Goal: Transaction & Acquisition: Purchase product/service

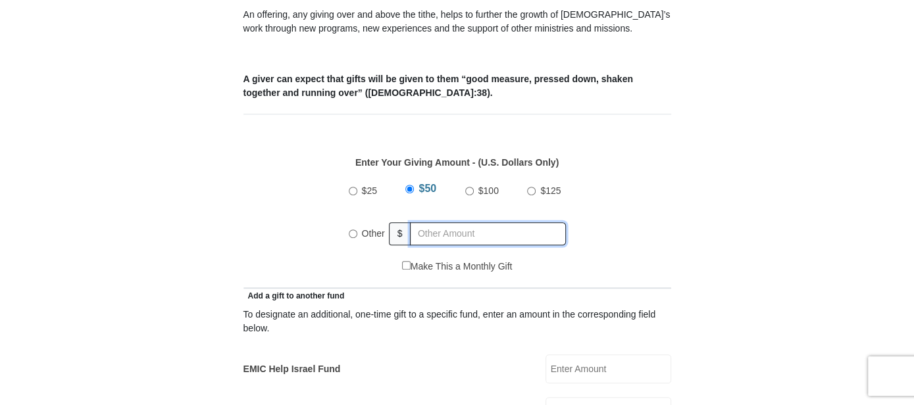
radio input "true"
click at [436, 222] on input "text" at bounding box center [490, 233] width 151 height 23
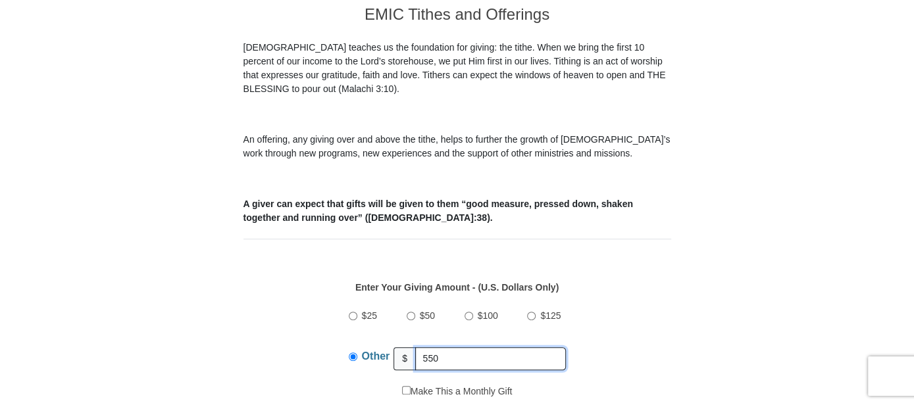
scroll to position [410, 0]
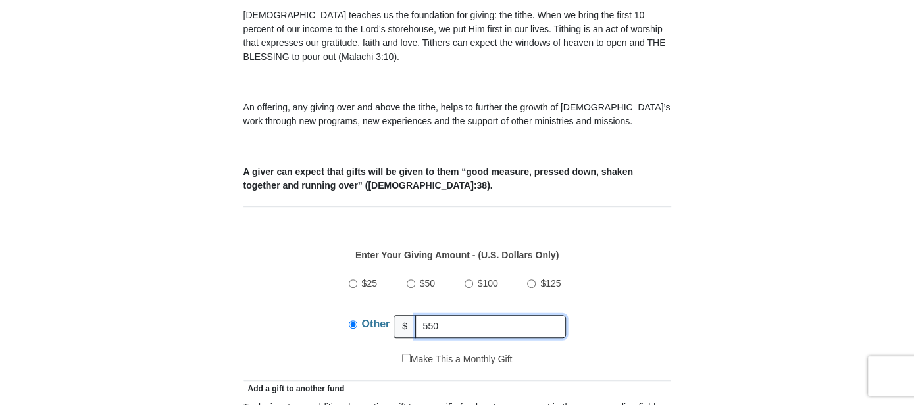
type input "550"
click at [351, 320] on input "Other" at bounding box center [353, 324] width 9 height 9
click at [354, 320] on input "Other" at bounding box center [353, 324] width 9 height 9
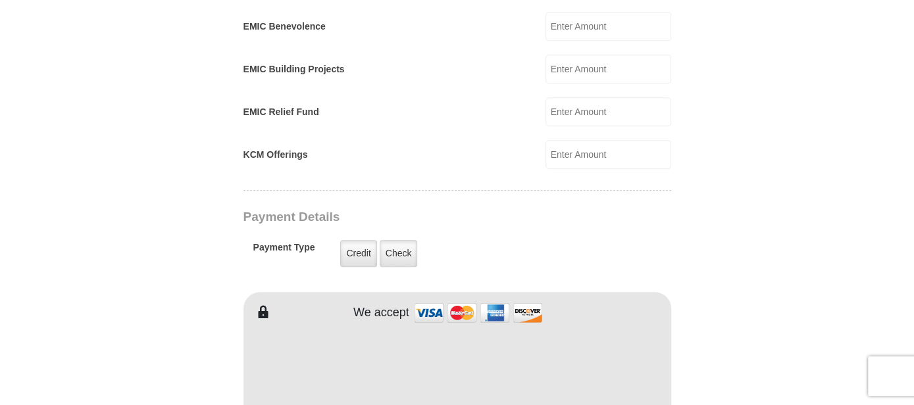
scroll to position [896, 0]
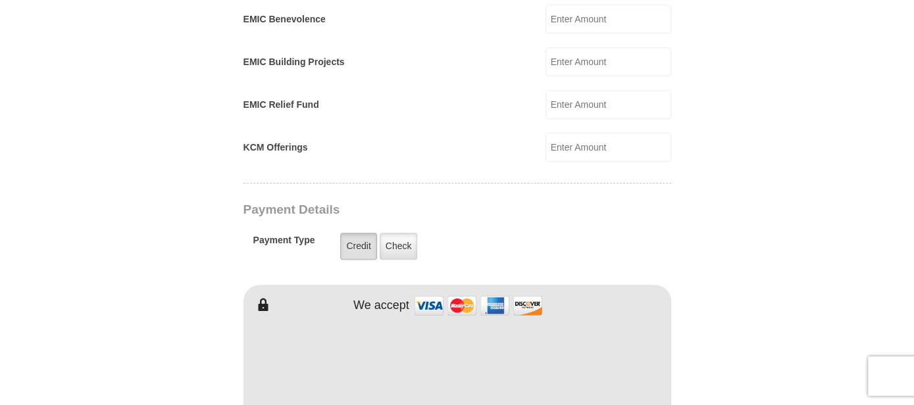
click at [359, 233] on label "Credit" at bounding box center [358, 246] width 36 height 27
click at [0, 0] on input "Credit" at bounding box center [0, 0] width 0 height 0
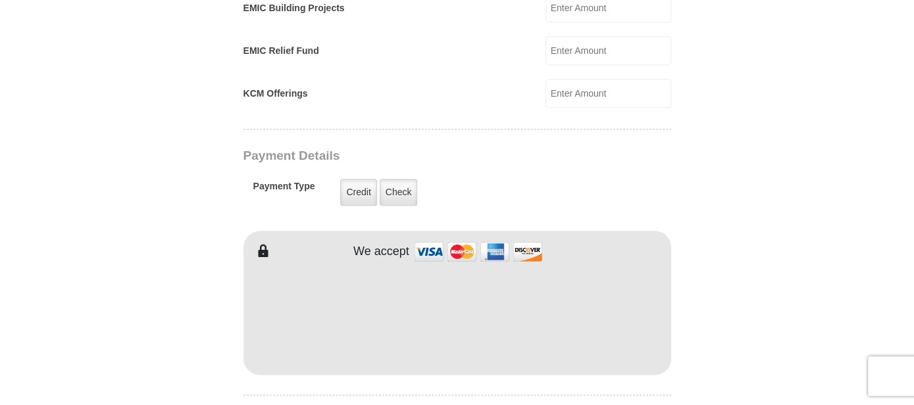
scroll to position [955, 0]
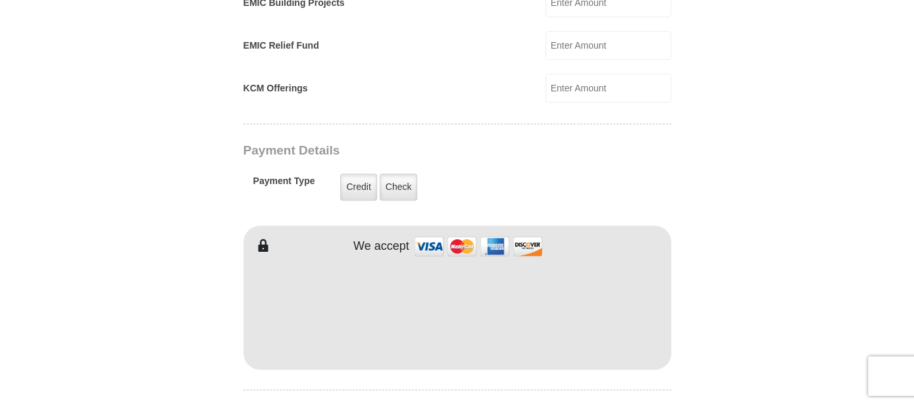
type input "Georgia"
type input "Cummings"
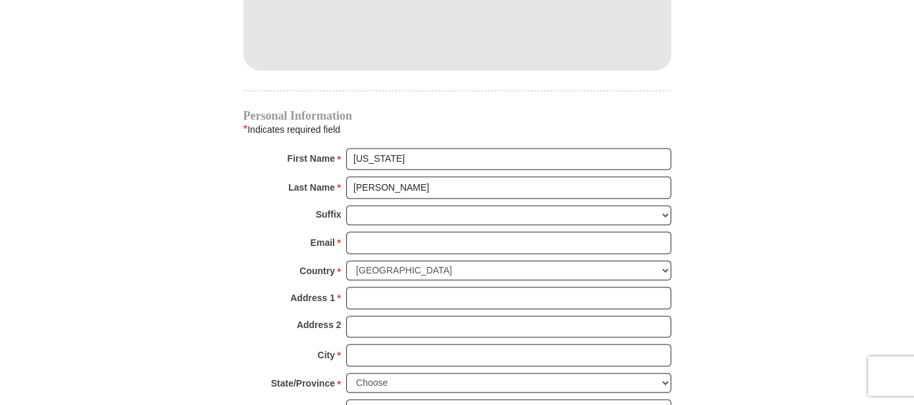
scroll to position [1299, 0]
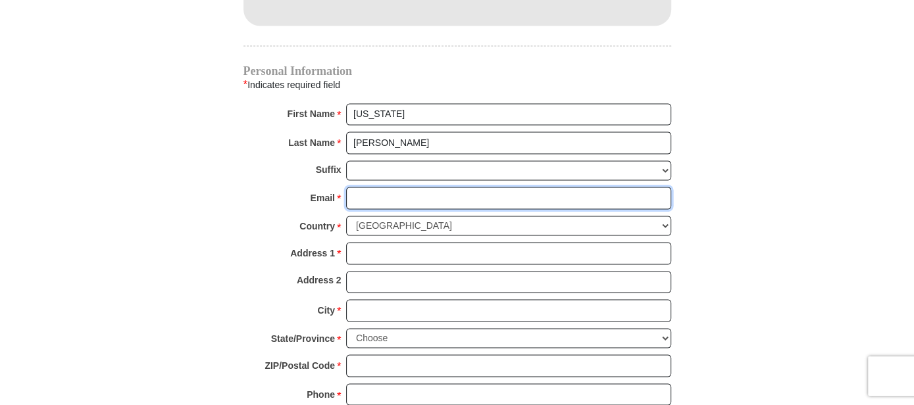
click at [409, 187] on input "Email *" at bounding box center [508, 198] width 325 height 22
type input "gwcummings41@gmail.com"
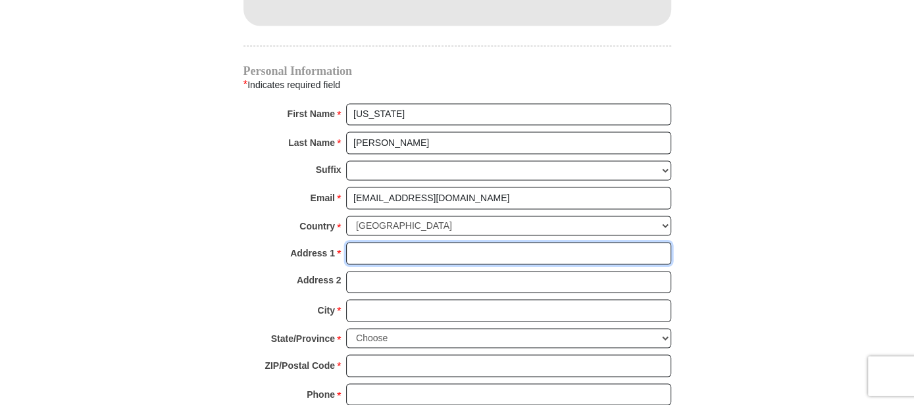
type input "13344 146th Street Fl 2"
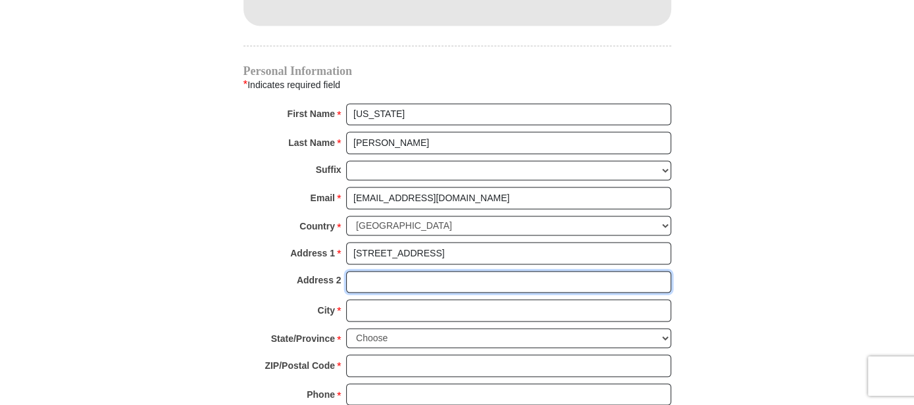
type input "FL 2"
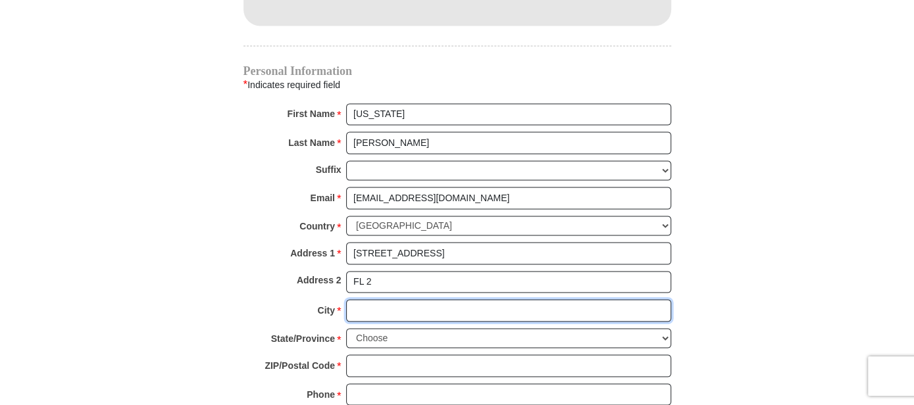
type input "JAMAICA"
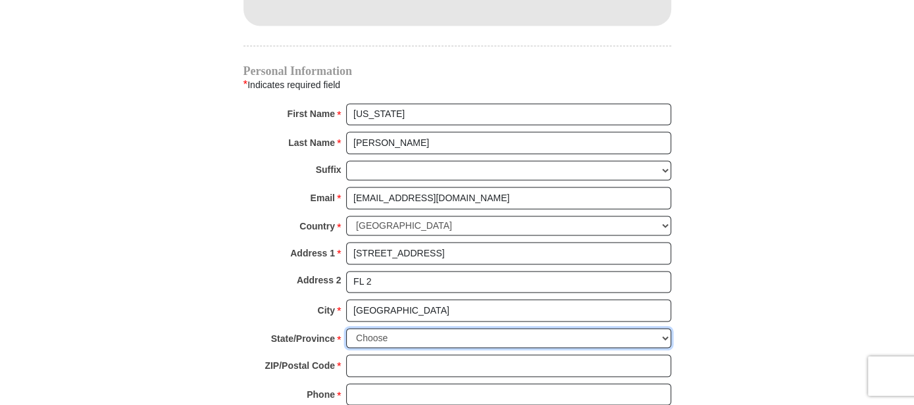
select select "NY"
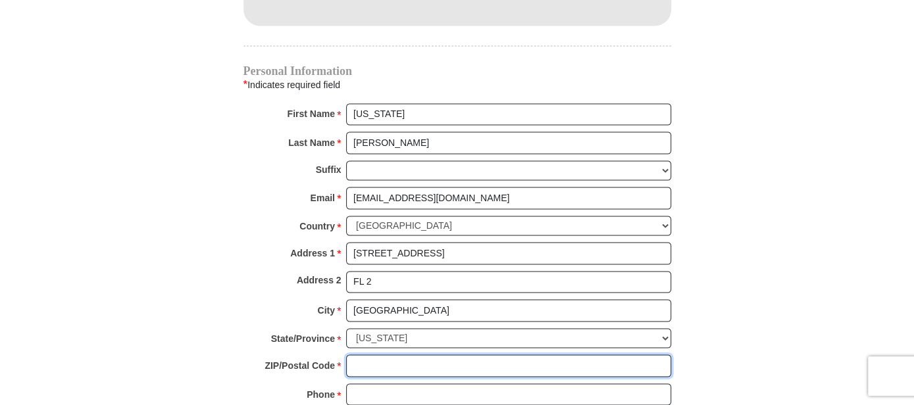
type input "11436"
type input "3475536563"
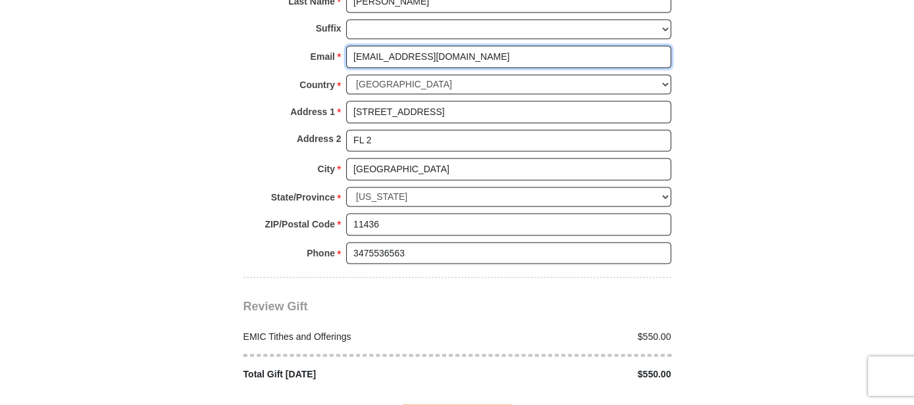
scroll to position [1483, 0]
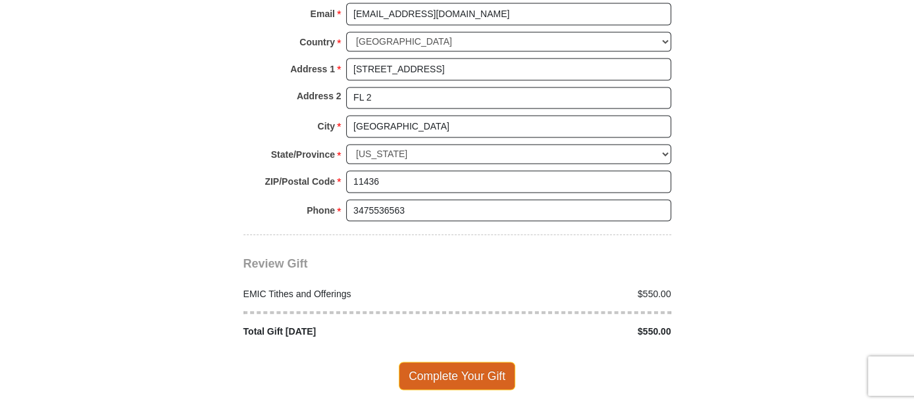
click at [479, 362] on span "Complete Your Gift" at bounding box center [457, 376] width 116 height 28
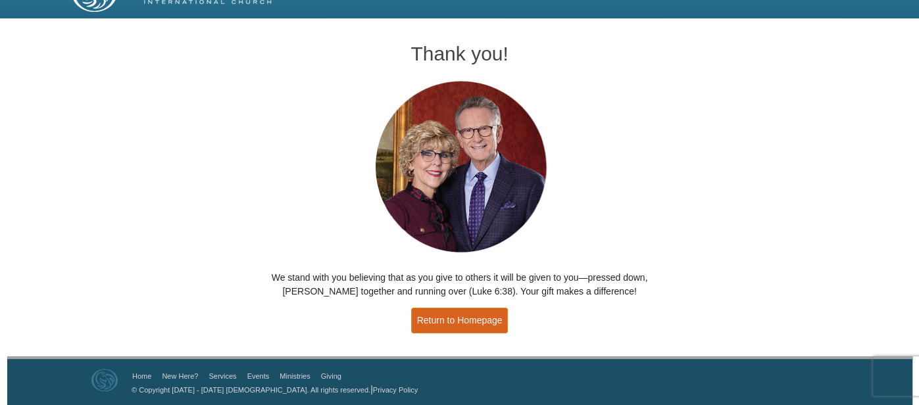
click at [477, 319] on link "Return to Homepage" at bounding box center [459, 321] width 97 height 26
